Goal: Task Accomplishment & Management: Manage account settings

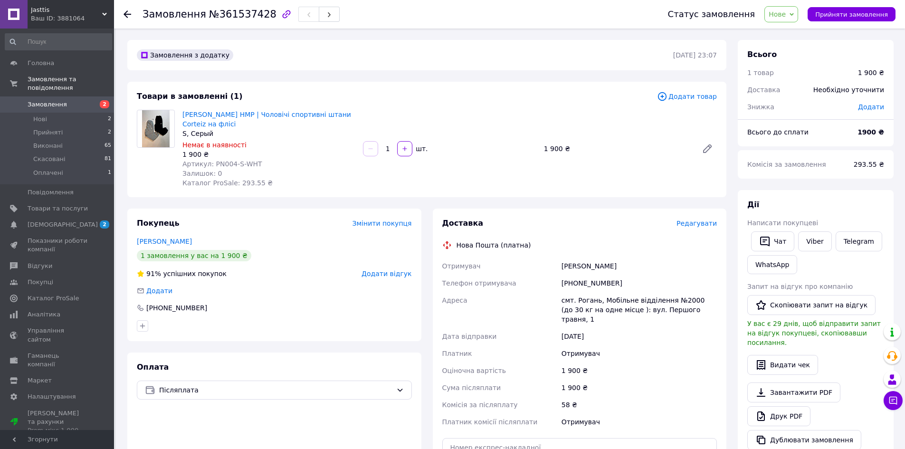
click at [128, 12] on icon at bounding box center [128, 14] width 8 height 8
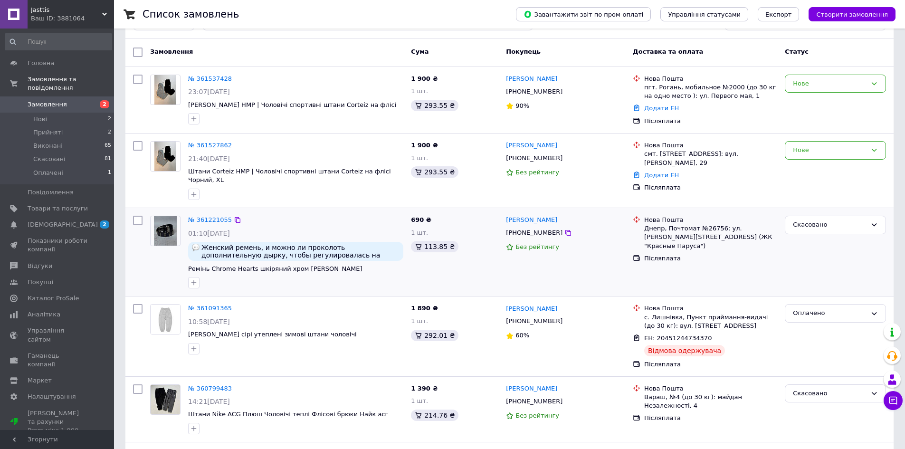
scroll to position [60, 0]
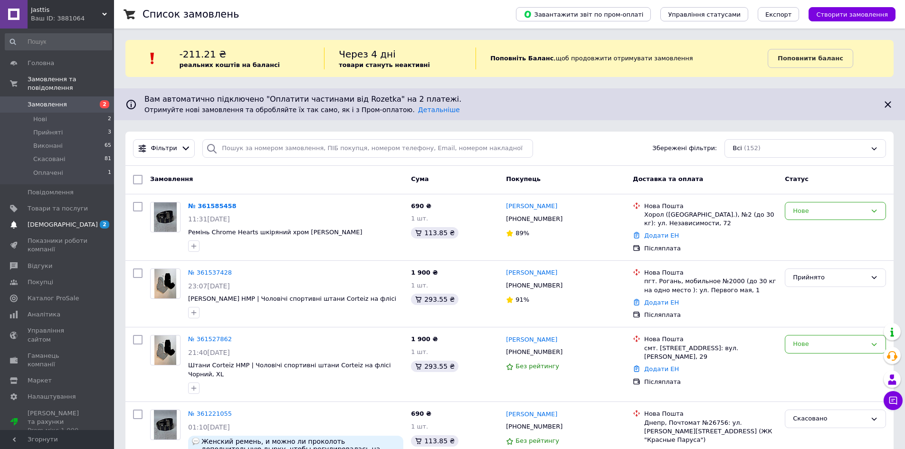
click at [54, 221] on span "[DEMOGRAPHIC_DATA]" at bounding box center [63, 225] width 70 height 9
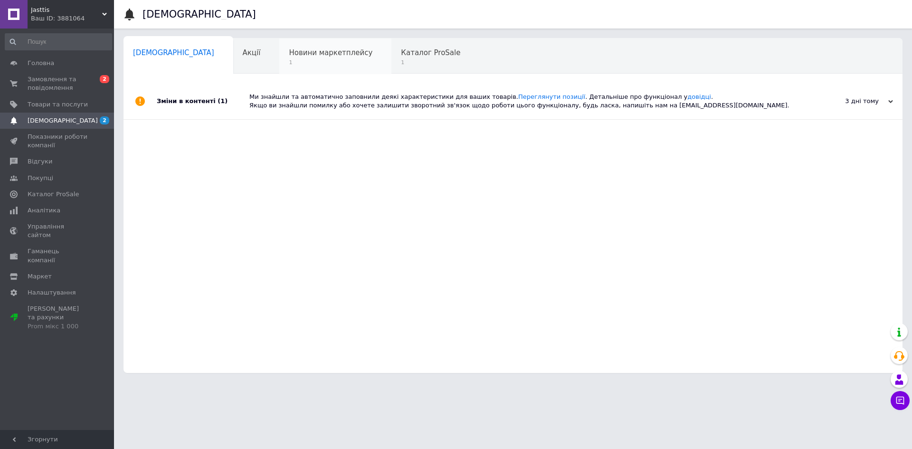
click at [295, 57] on span "Новини маркетплейсу" at bounding box center [331, 52] width 84 height 9
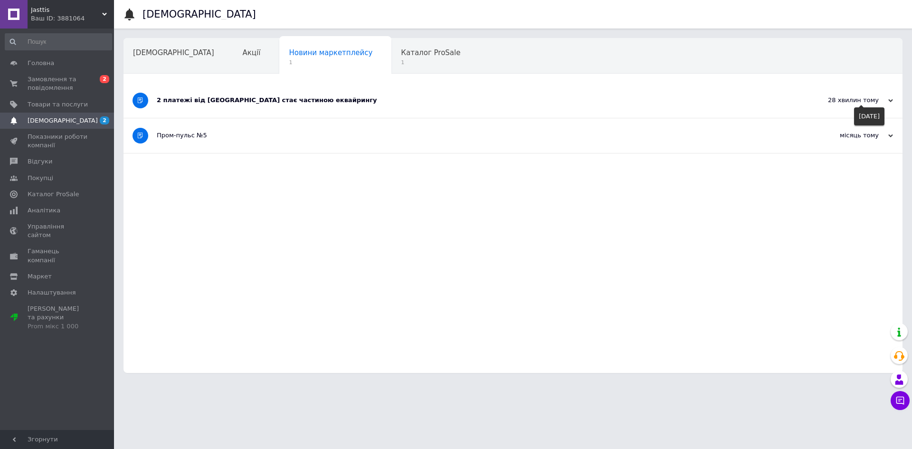
click at [892, 101] on icon at bounding box center [891, 100] width 5 height 5
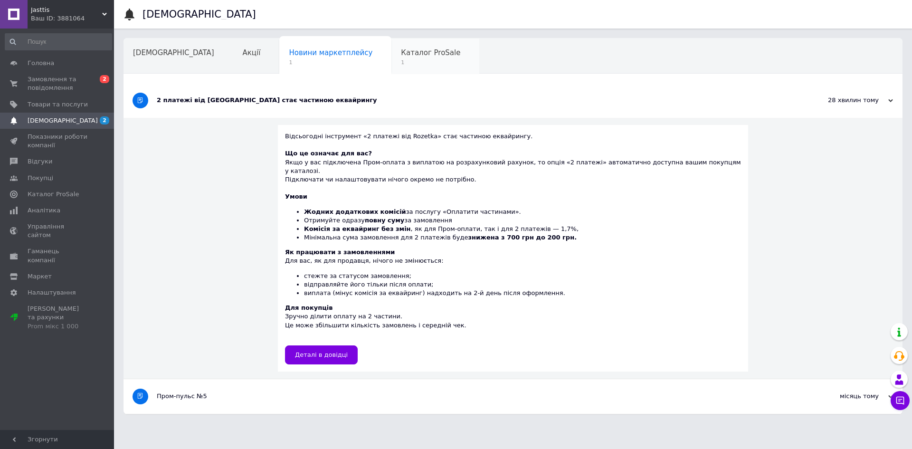
click at [401, 55] on span "Каталог ProSale" at bounding box center [430, 52] width 59 height 9
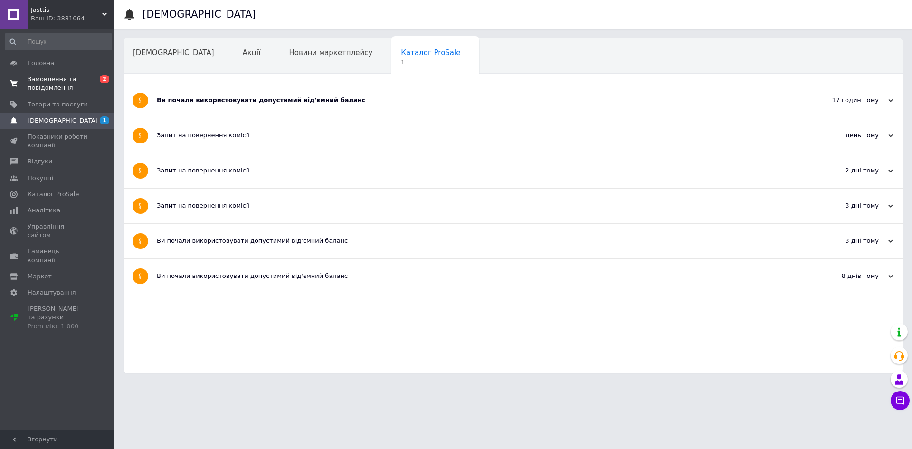
click at [78, 83] on span "Замовлення та повідомлення" at bounding box center [58, 83] width 60 height 17
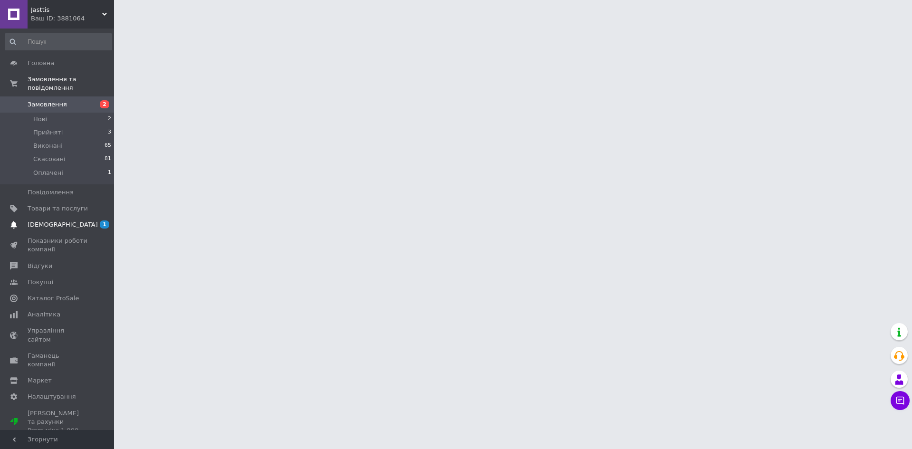
click at [73, 221] on span "[DEMOGRAPHIC_DATA]" at bounding box center [58, 225] width 60 height 9
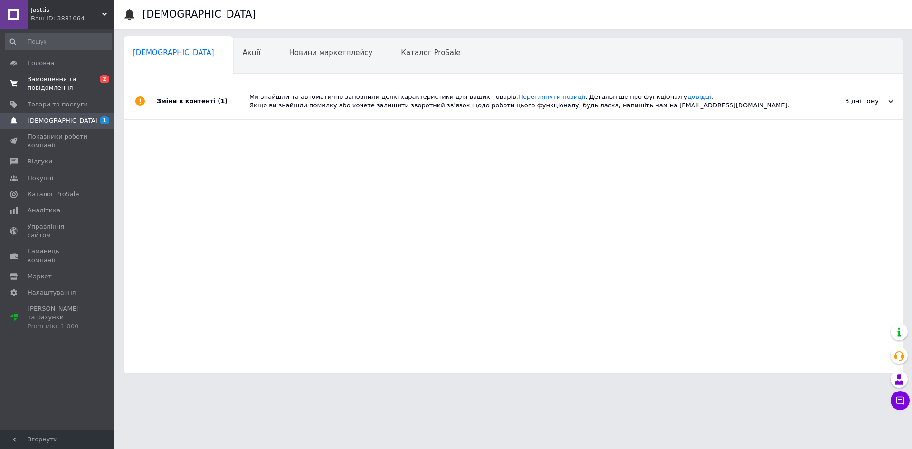
click at [70, 92] on span "Замовлення та повідомлення" at bounding box center [58, 83] width 60 height 17
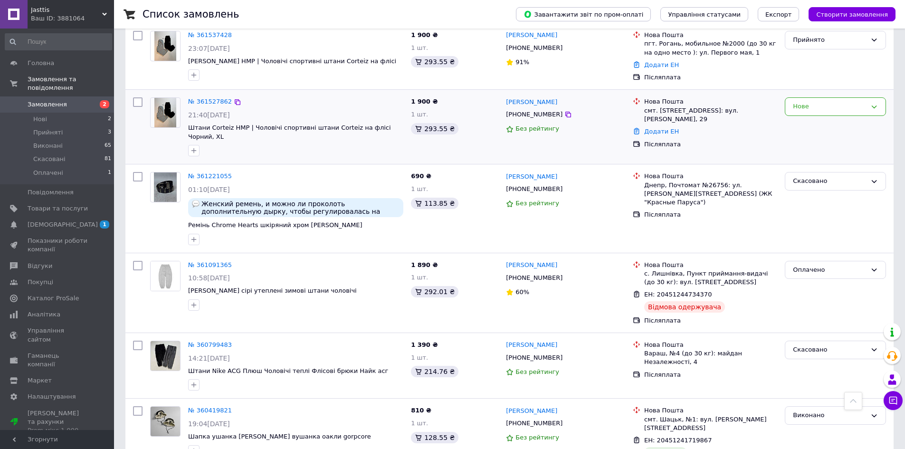
scroll to position [190, 0]
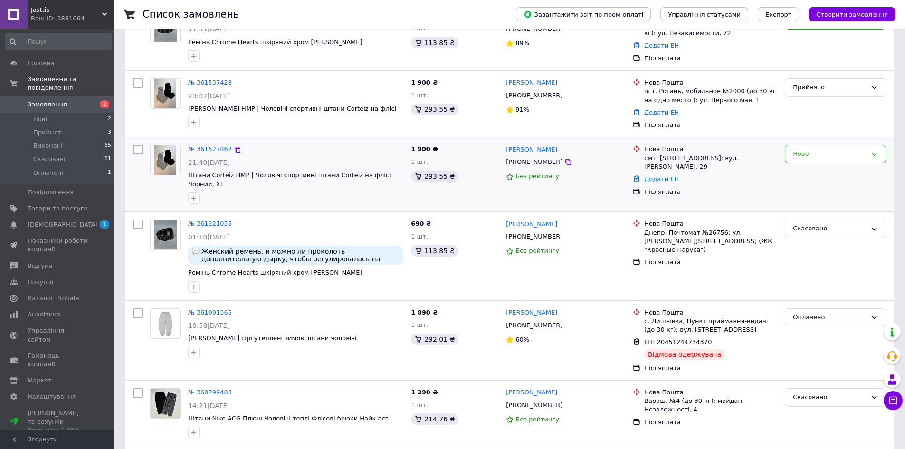
click at [201, 153] on link "№ 361527862" at bounding box center [210, 148] width 44 height 7
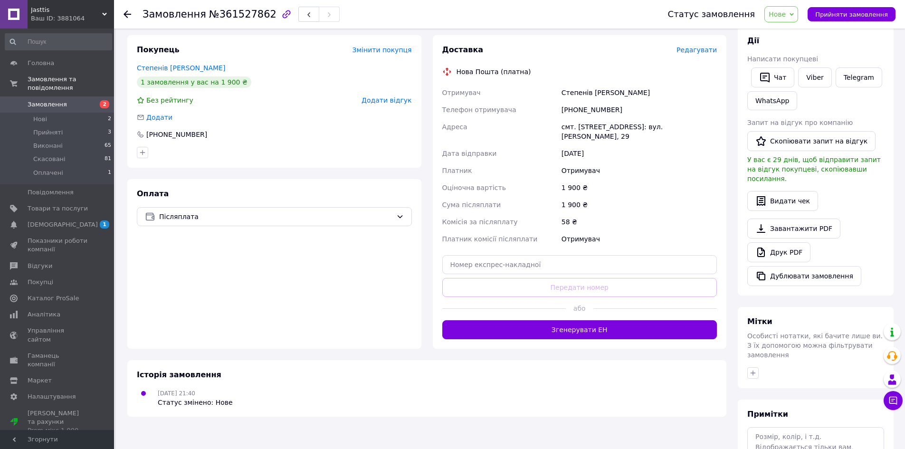
scroll to position [190, 0]
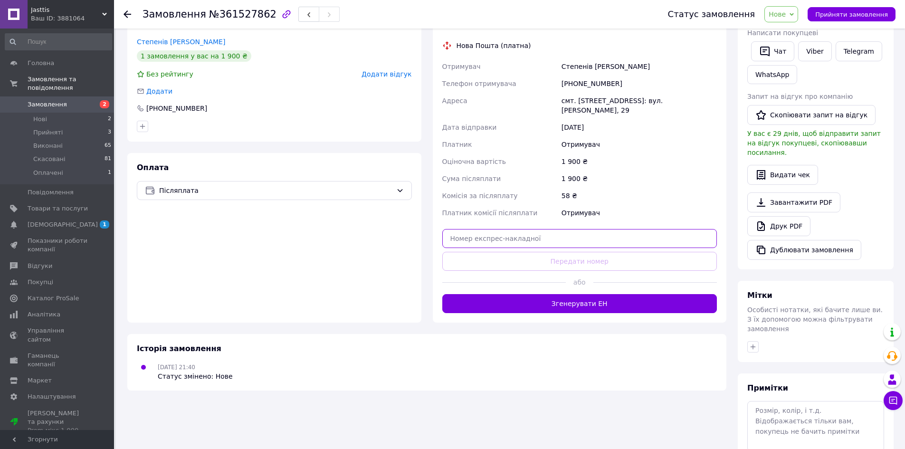
click at [603, 240] on input "text" at bounding box center [579, 238] width 275 height 19
paste input "20451247324350"
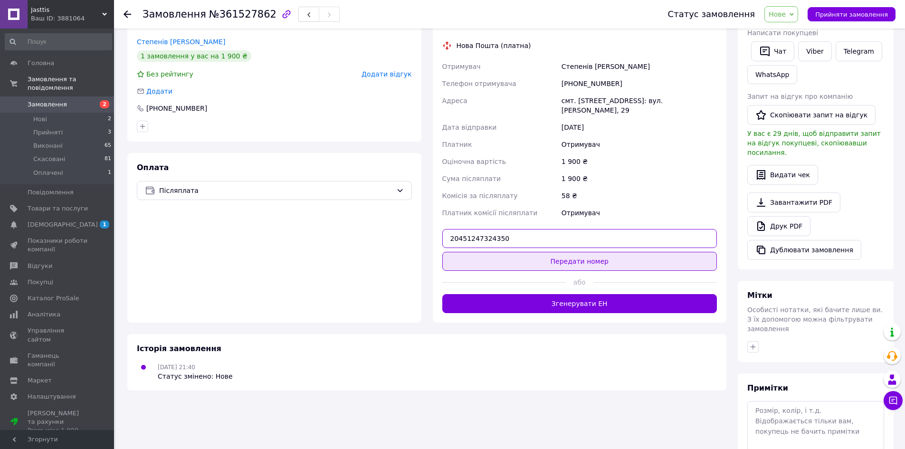
type input "20451247324350"
click at [600, 261] on button "Передати номер" at bounding box center [579, 261] width 275 height 19
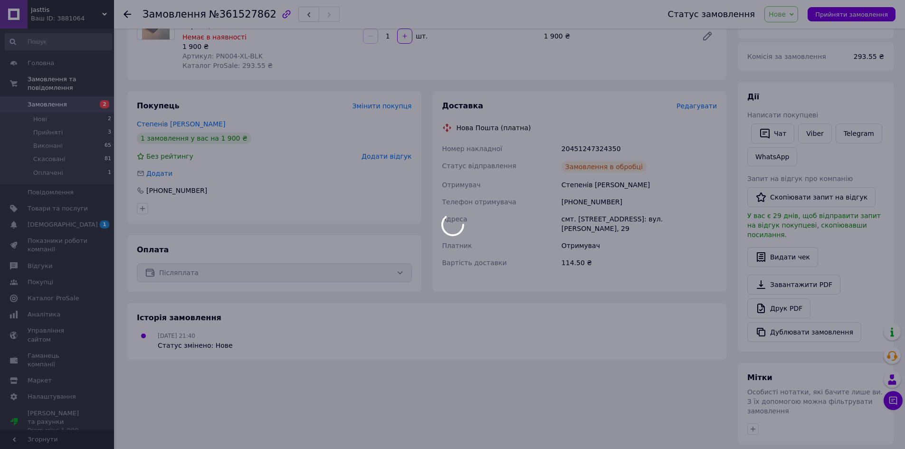
scroll to position [0, 0]
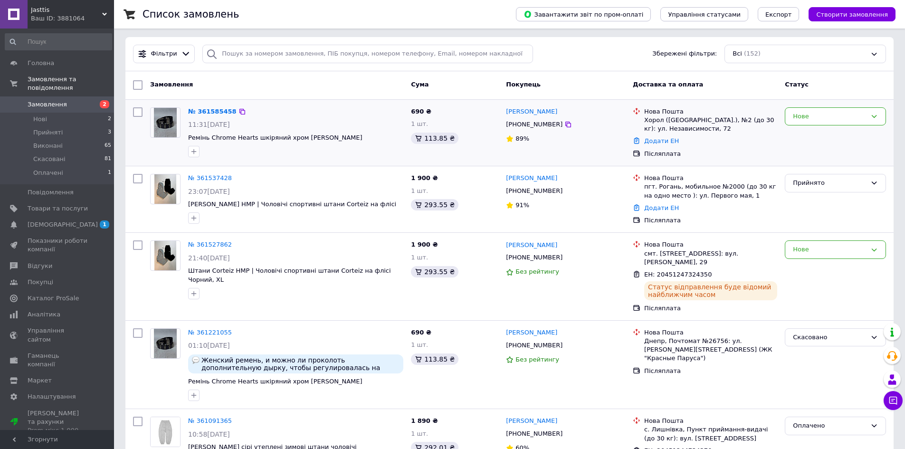
scroll to position [95, 0]
click at [819, 250] on div "Нове" at bounding box center [830, 249] width 74 height 10
click at [819, 269] on li "Прийнято" at bounding box center [836, 269] width 100 height 18
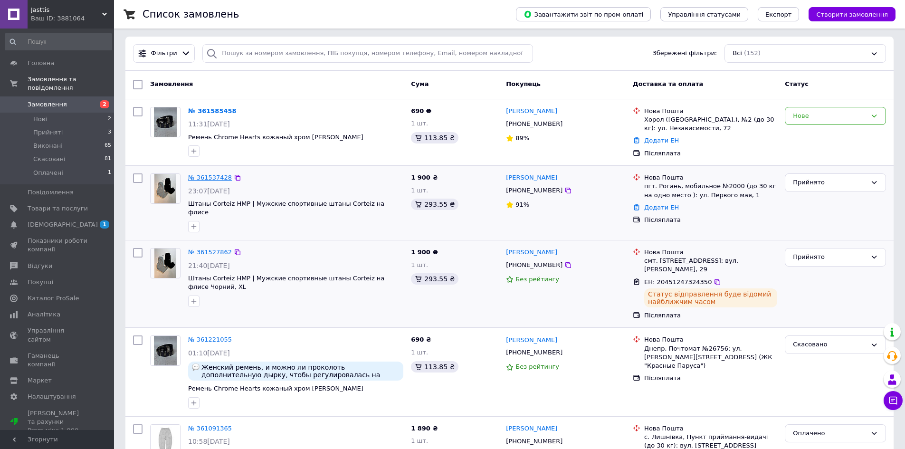
click at [217, 179] on link "№ 361537428" at bounding box center [210, 177] width 44 height 7
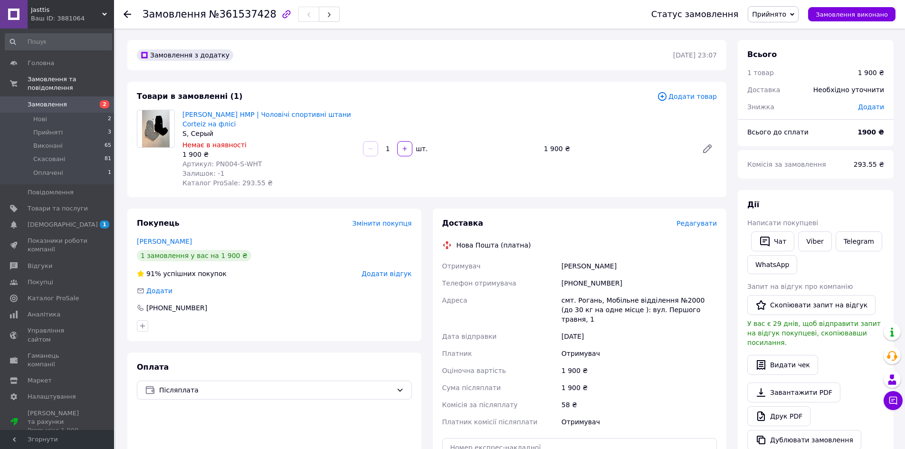
click at [125, 19] on div at bounding box center [133, 14] width 19 height 29
click at [126, 14] on use at bounding box center [128, 14] width 8 height 8
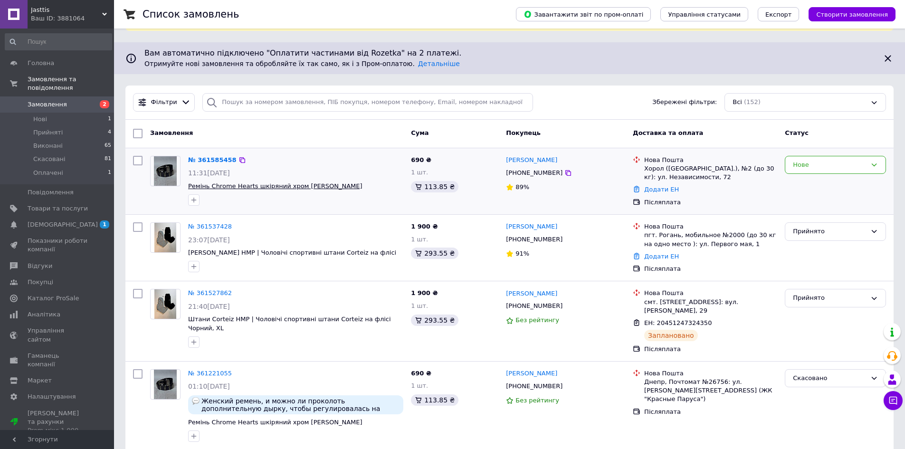
scroll to position [48, 0]
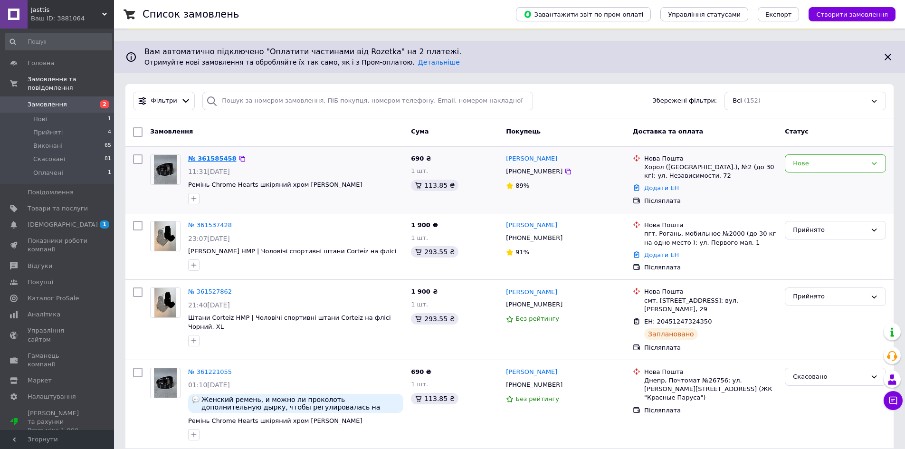
click at [208, 160] on link "№ 361585458" at bounding box center [212, 158] width 48 height 7
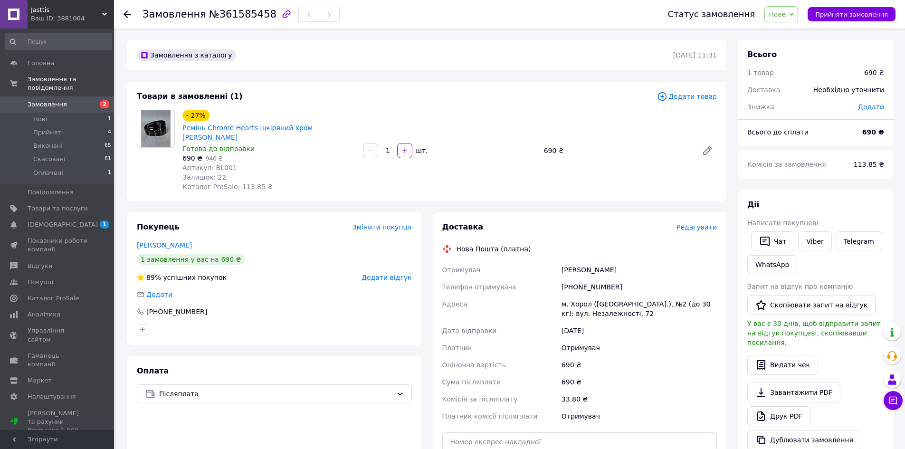
click at [786, 13] on span "Нове" at bounding box center [777, 14] width 17 height 8
click at [790, 33] on li "Прийнято" at bounding box center [787, 33] width 44 height 14
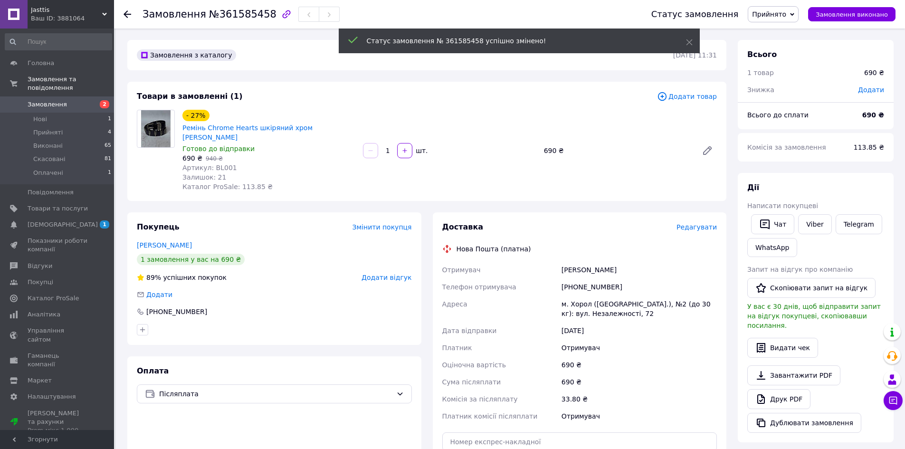
click at [127, 12] on use at bounding box center [128, 14] width 8 height 8
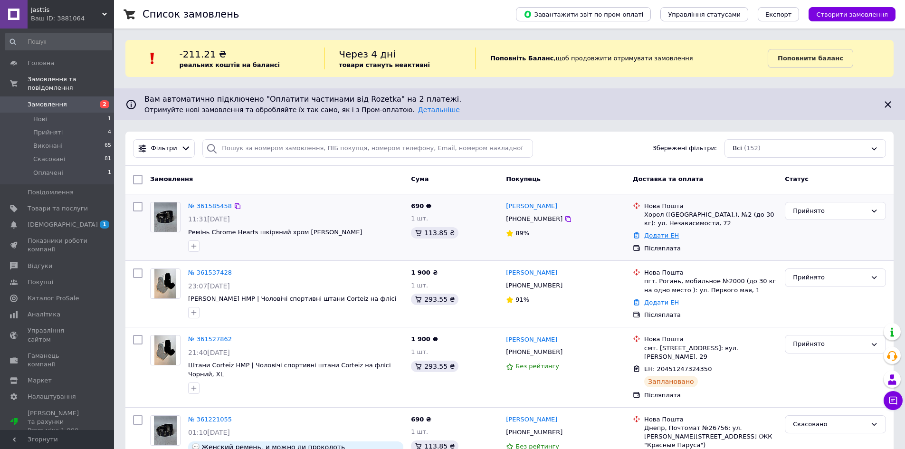
click at [655, 239] on link "Додати ЕН" at bounding box center [661, 235] width 35 height 7
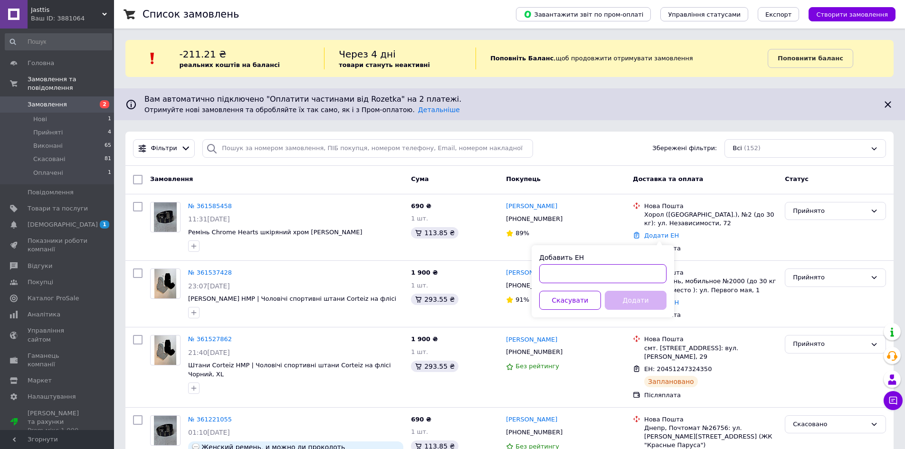
click at [642, 264] on input "Добавить ЕН" at bounding box center [602, 273] width 127 height 19
paste input "20451247329730"
type input "20451247329730"
click at [636, 297] on button "Додати" at bounding box center [636, 300] width 62 height 19
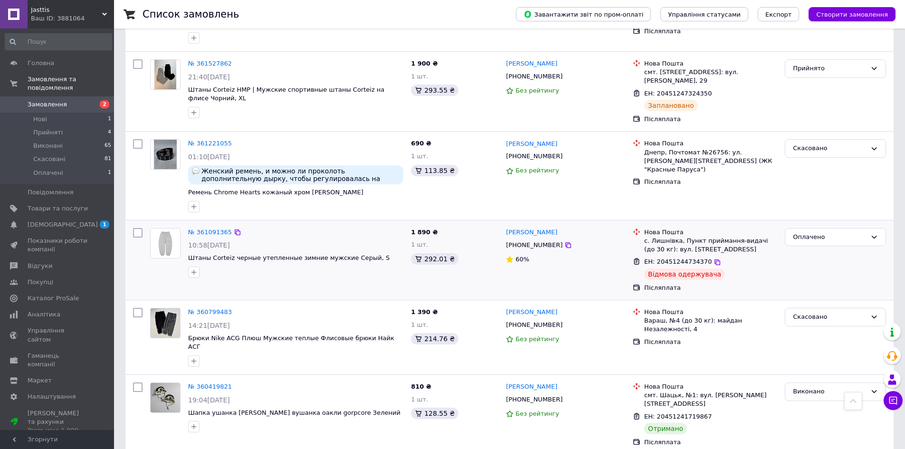
scroll to position [333, 0]
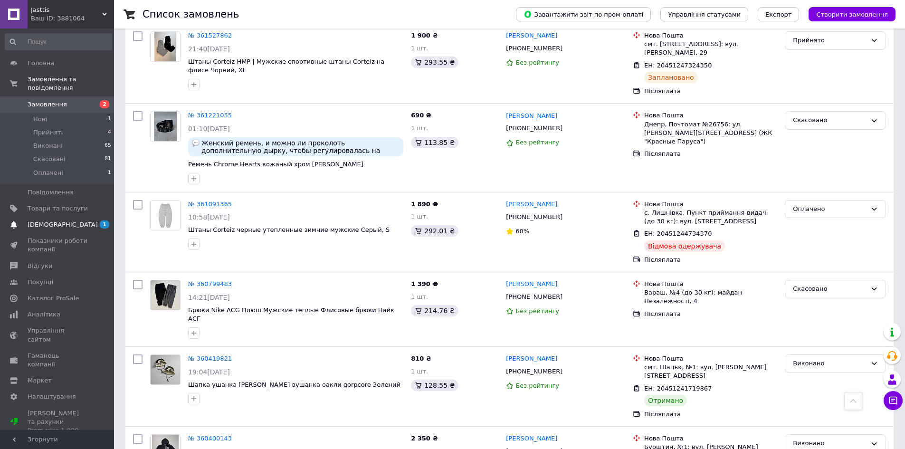
click at [79, 221] on span "[DEMOGRAPHIC_DATA]" at bounding box center [58, 225] width 60 height 9
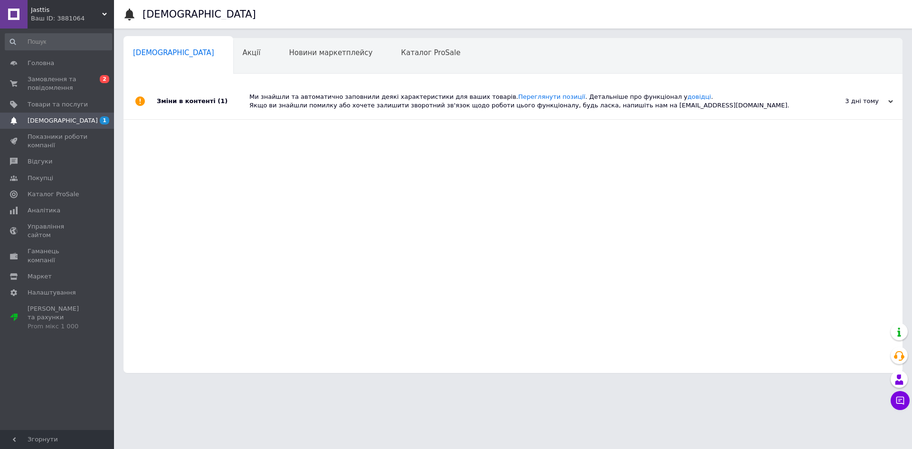
click at [364, 36] on div "Сповіщення 0 Акції 0 Новини маркетплейсу 0 Каталог ProSale 0 Навчання та заходи…" at bounding box center [513, 55] width 779 height 38
click at [392, 46] on div "Каталог ProSale 0" at bounding box center [436, 56] width 88 height 36
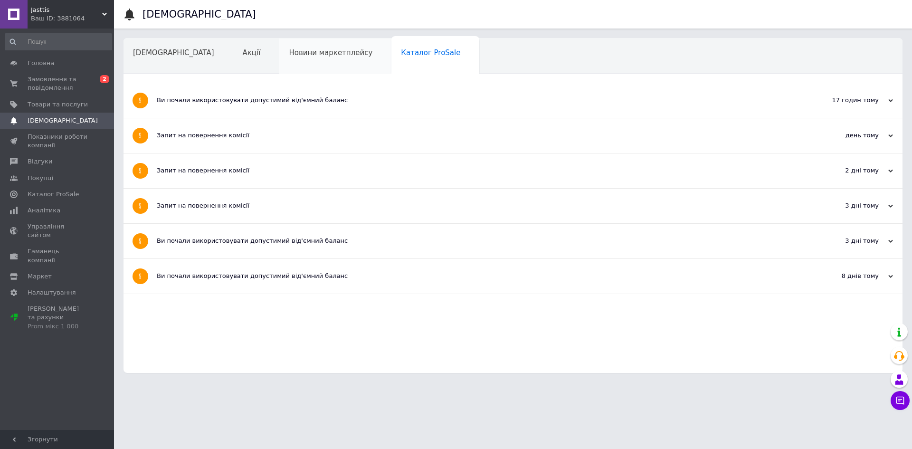
click at [305, 50] on span "Новини маркетплейсу" at bounding box center [331, 52] width 84 height 9
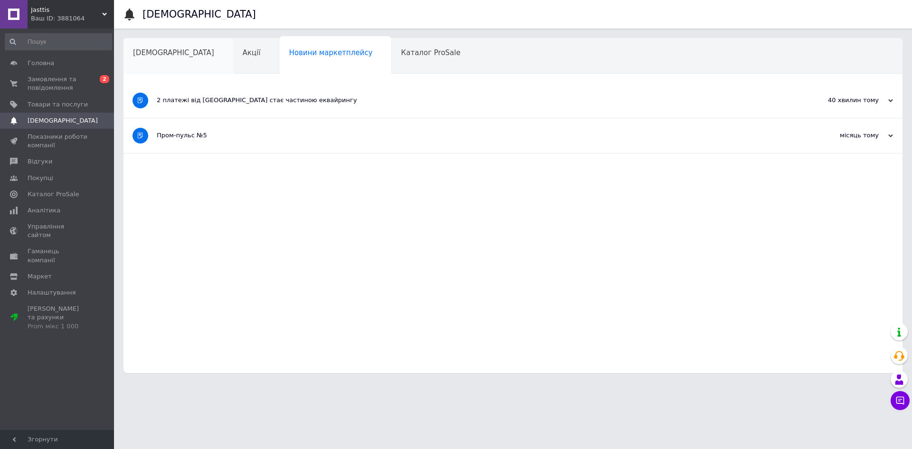
click at [170, 54] on span "[DEMOGRAPHIC_DATA]" at bounding box center [173, 52] width 81 height 9
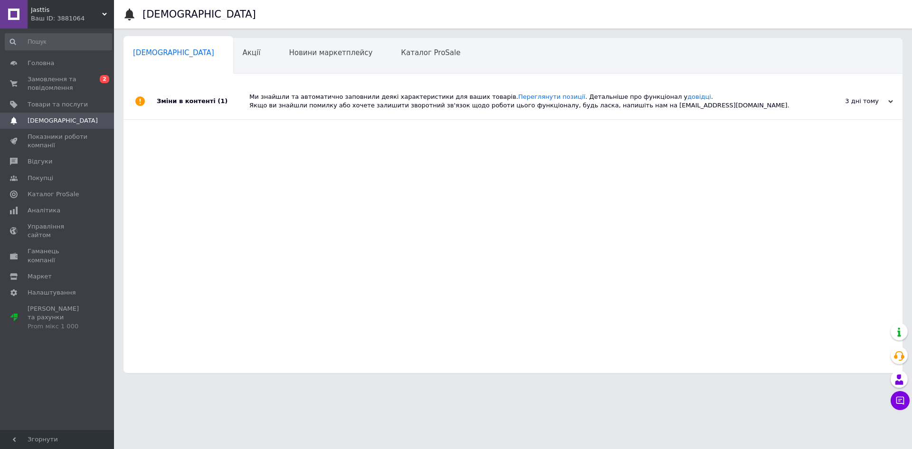
click at [209, 85] on span "Навчання та заходи" at bounding box center [171, 89] width 76 height 9
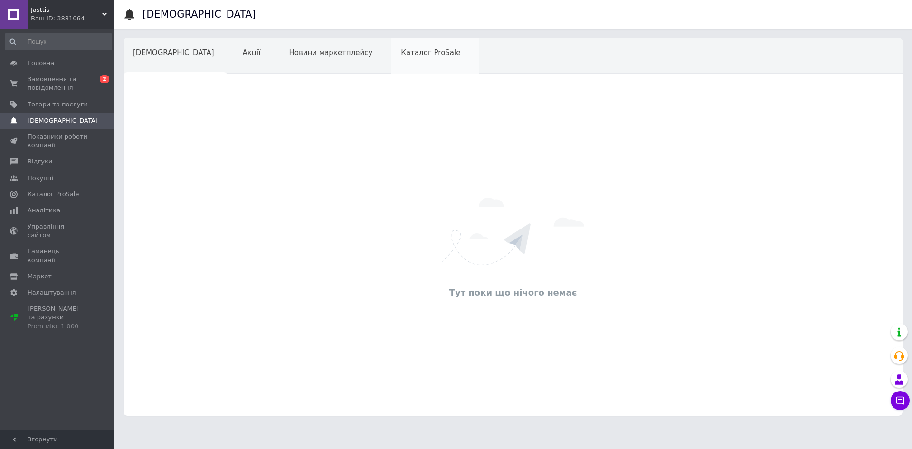
click at [401, 57] on span "Каталог ProSale" at bounding box center [430, 52] width 59 height 9
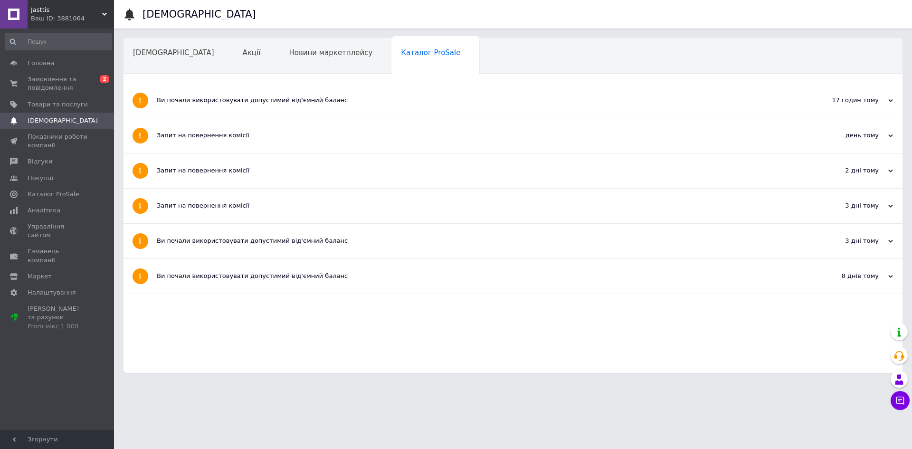
click at [890, 139] on div "день тому" at bounding box center [845, 135] width 95 height 9
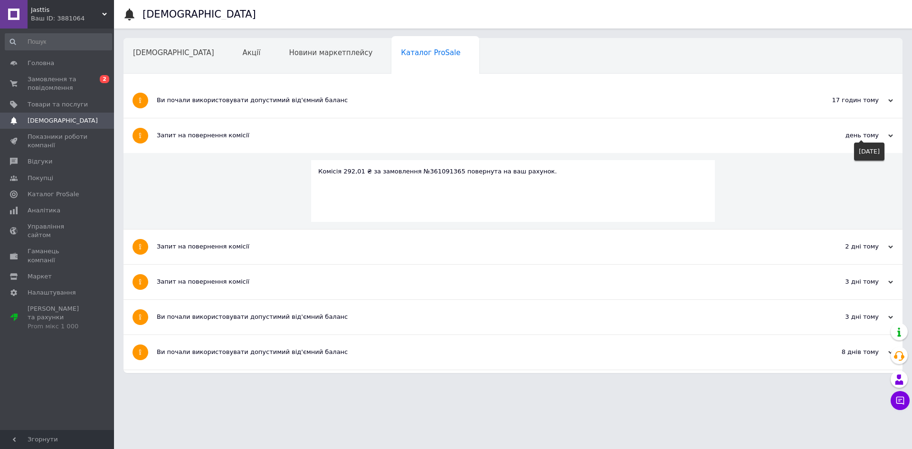
click at [890, 137] on icon at bounding box center [891, 136] width 5 height 5
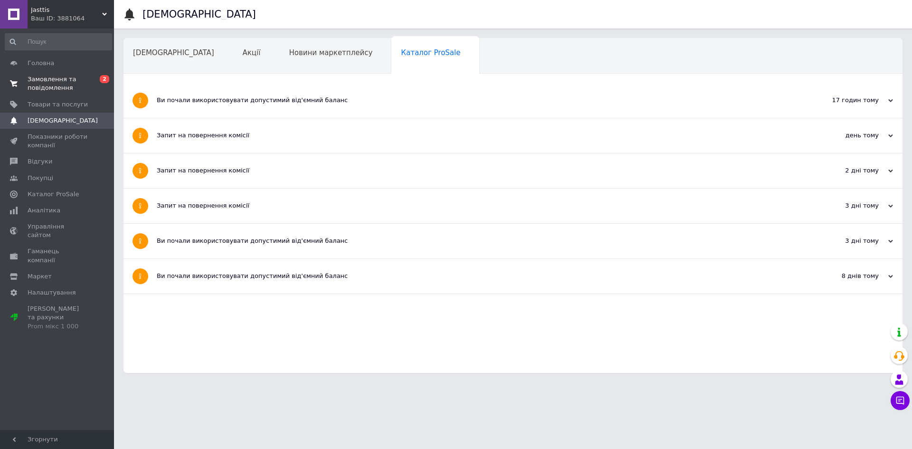
click at [69, 87] on span "Замовлення та повідомлення" at bounding box center [58, 83] width 60 height 17
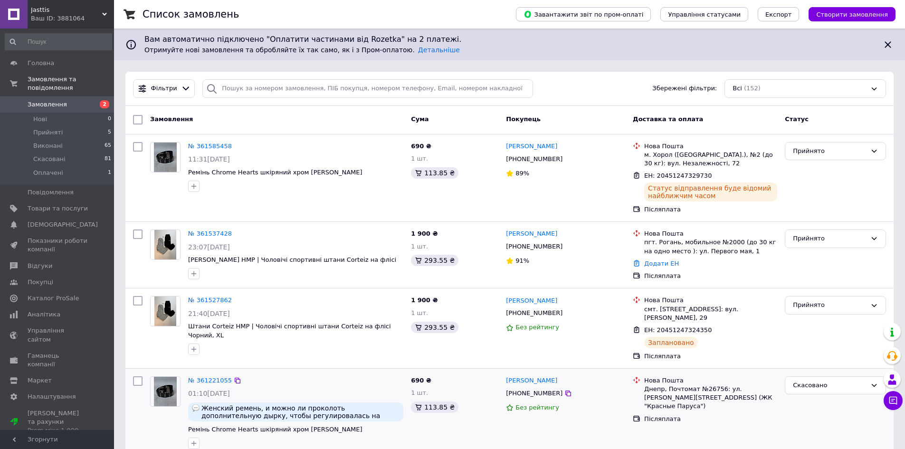
scroll to position [48, 0]
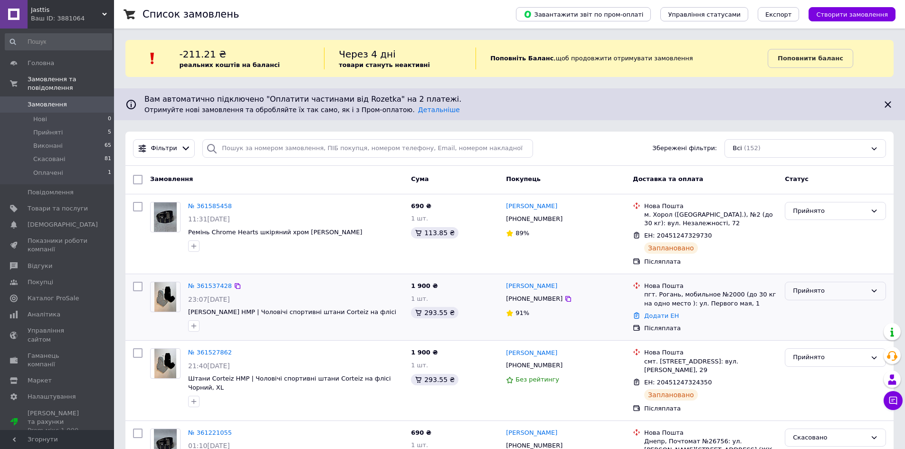
click at [816, 297] on div "Прийнято" at bounding box center [835, 291] width 101 height 19
click at [818, 291] on div "Прийнято" at bounding box center [830, 291] width 74 height 10
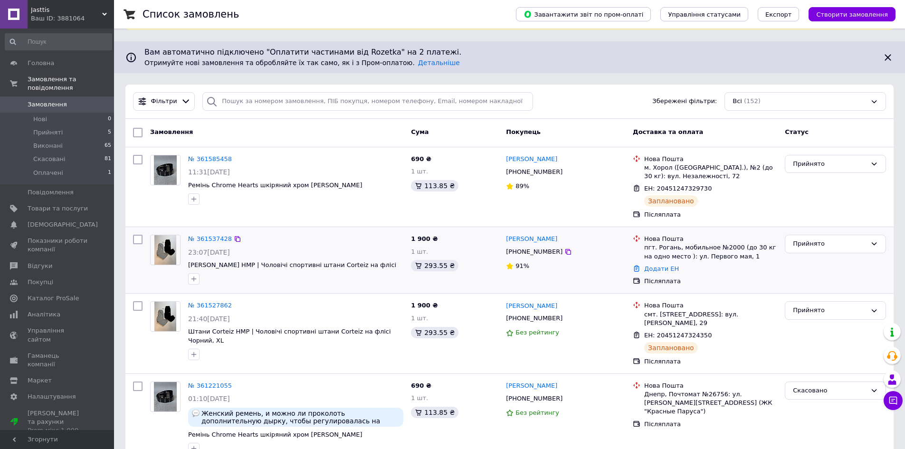
scroll to position [48, 0]
